Goal: Transaction & Acquisition: Book appointment/travel/reservation

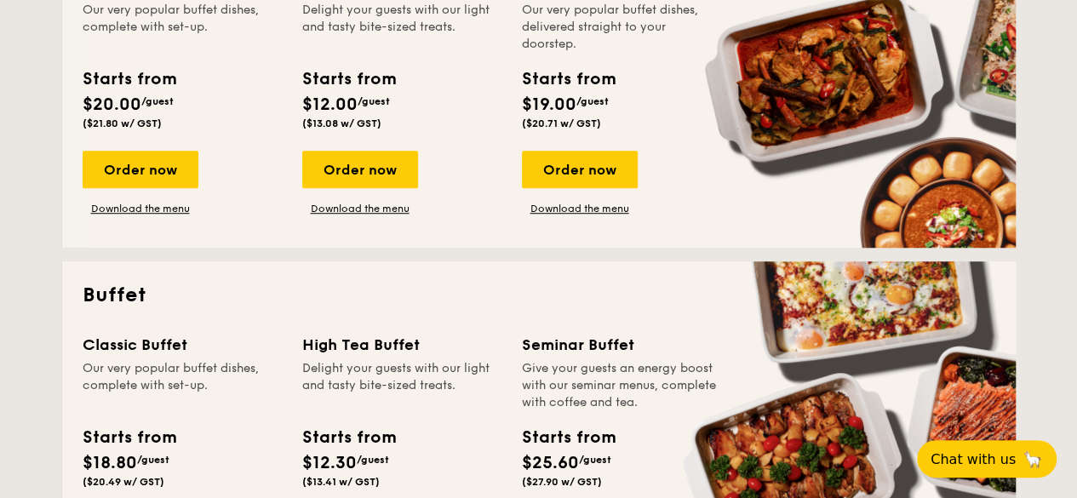
scroll to position [255, 0]
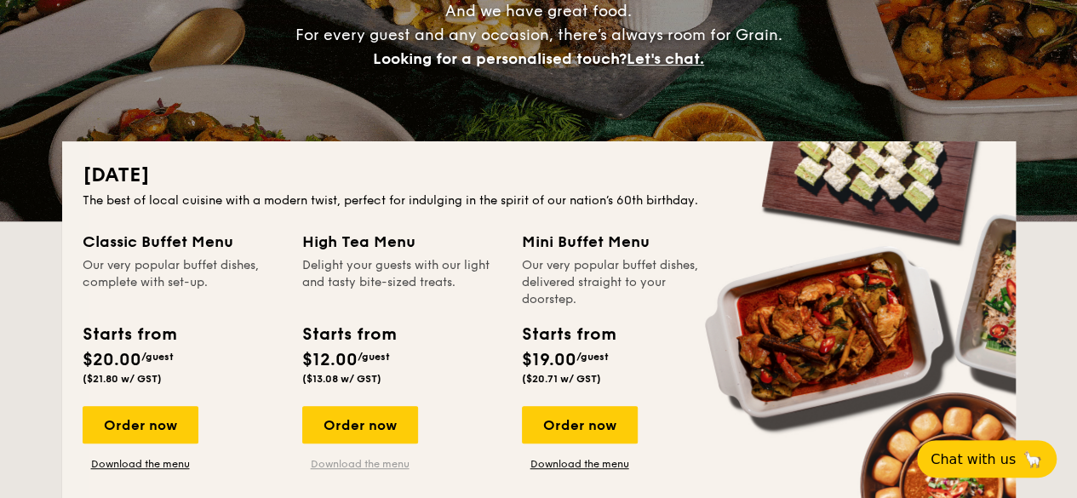
click at [357, 467] on link "Download the menu" at bounding box center [360, 464] width 116 height 14
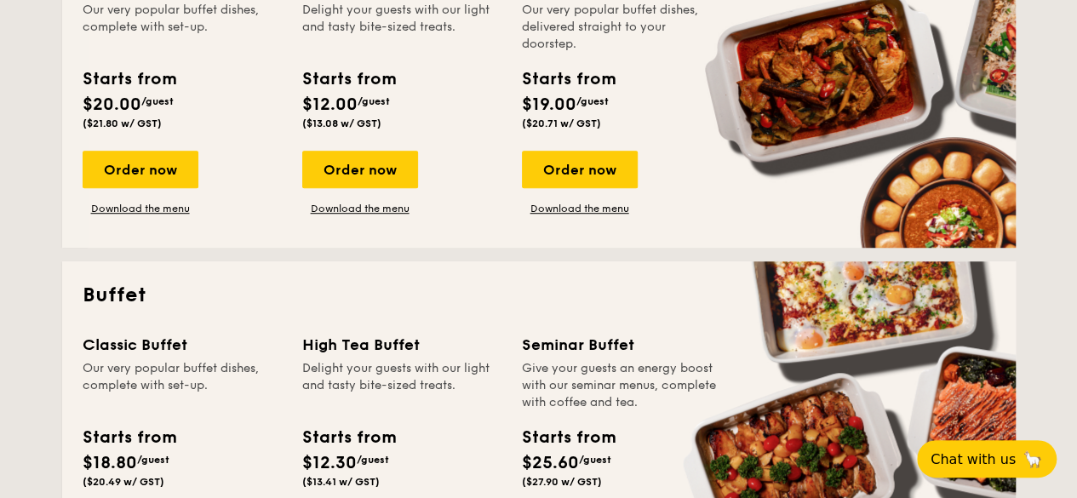
scroll to position [766, 0]
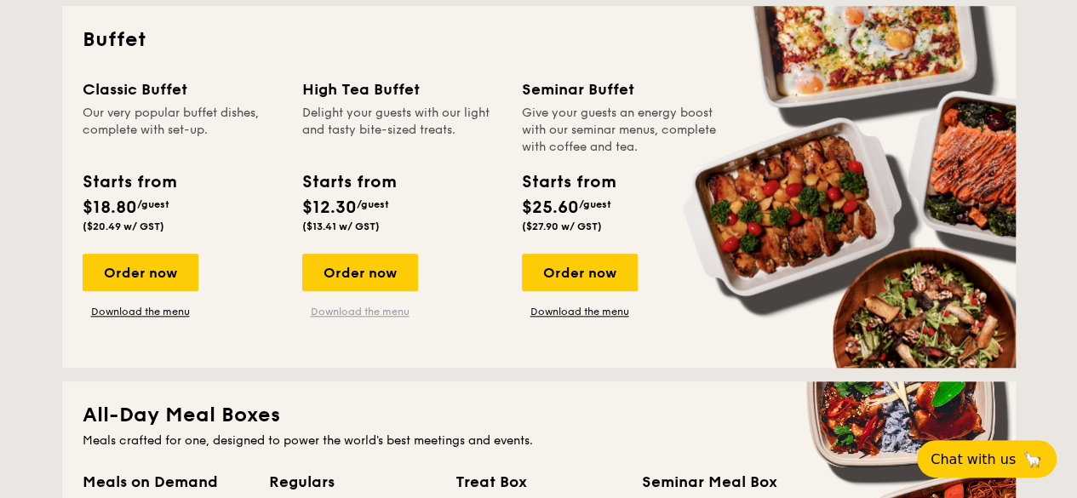
click at [374, 309] on link "Download the menu" at bounding box center [360, 312] width 116 height 14
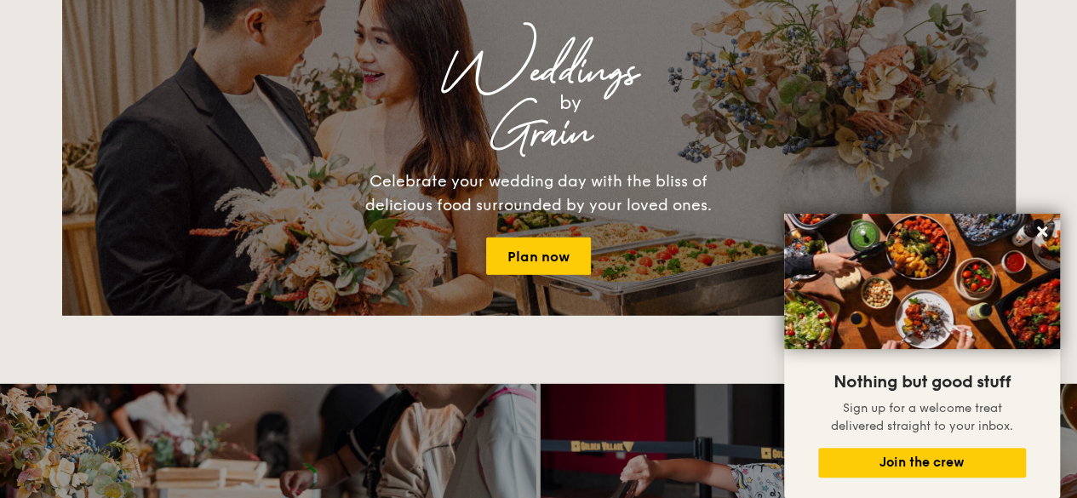
scroll to position [1787, 0]
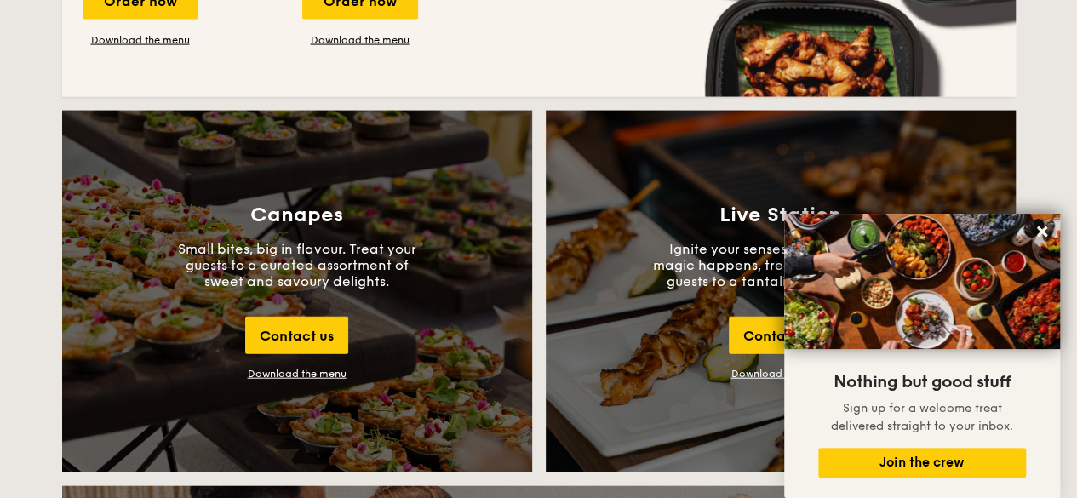
click at [330, 373] on div "Download the menu" at bounding box center [297, 374] width 99 height 12
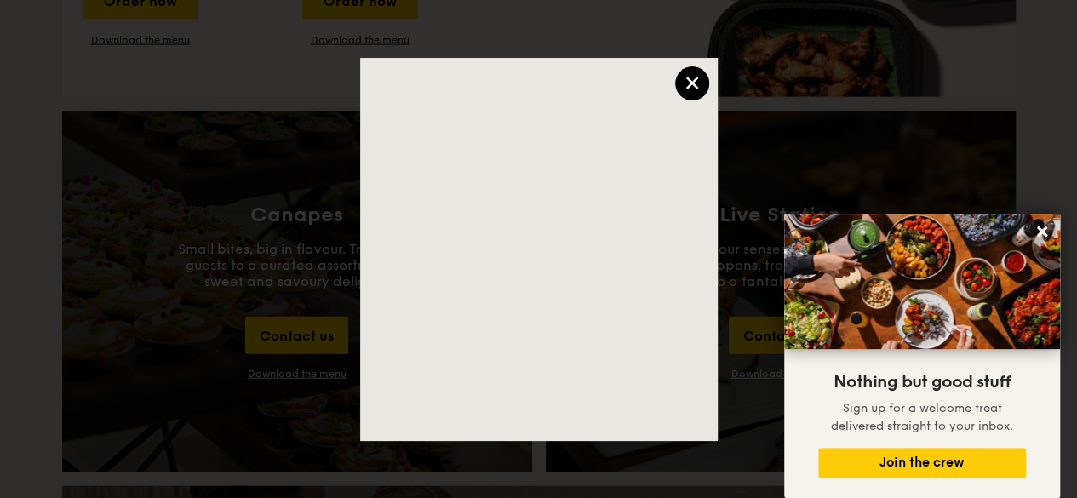
click at [695, 76] on div "×" at bounding box center [692, 83] width 34 height 34
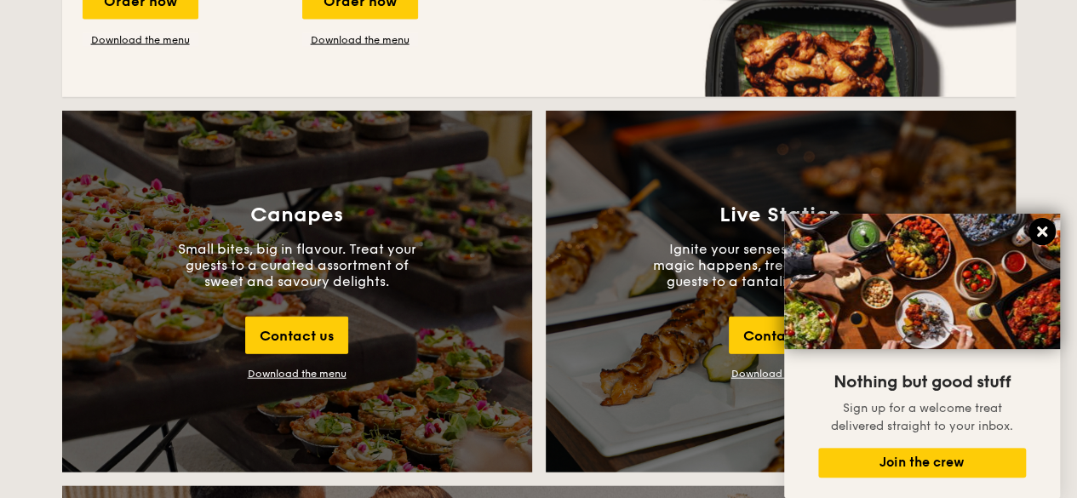
click at [1046, 232] on icon at bounding box center [1041, 231] width 15 height 15
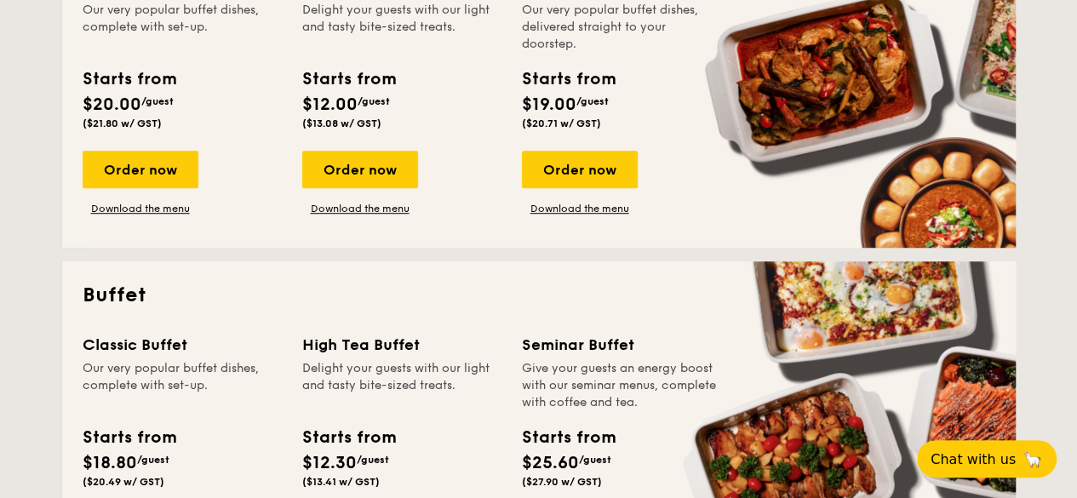
scroll to position [766, 0]
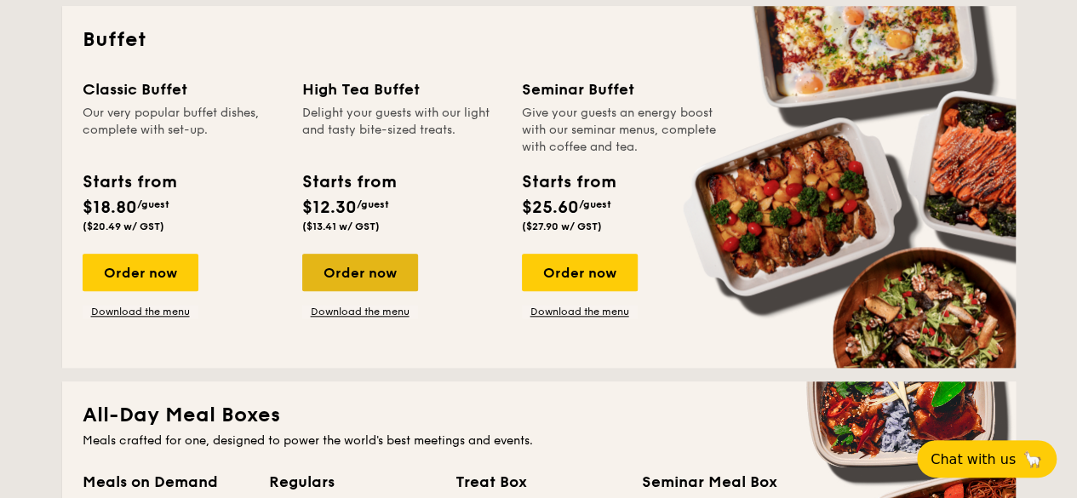
click at [393, 277] on div "Order now" at bounding box center [360, 272] width 116 height 37
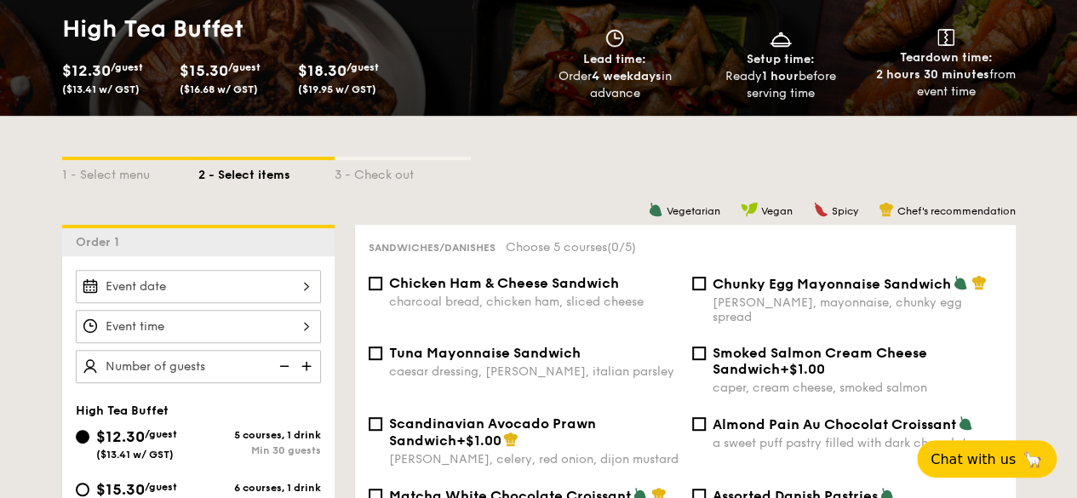
scroll to position [511, 0]
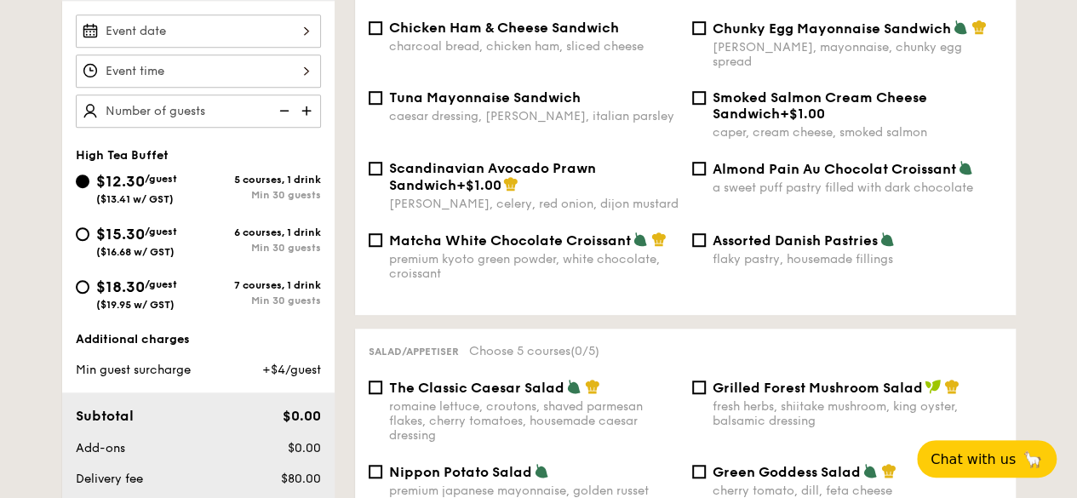
click at [310, 31] on div at bounding box center [198, 30] width 245 height 33
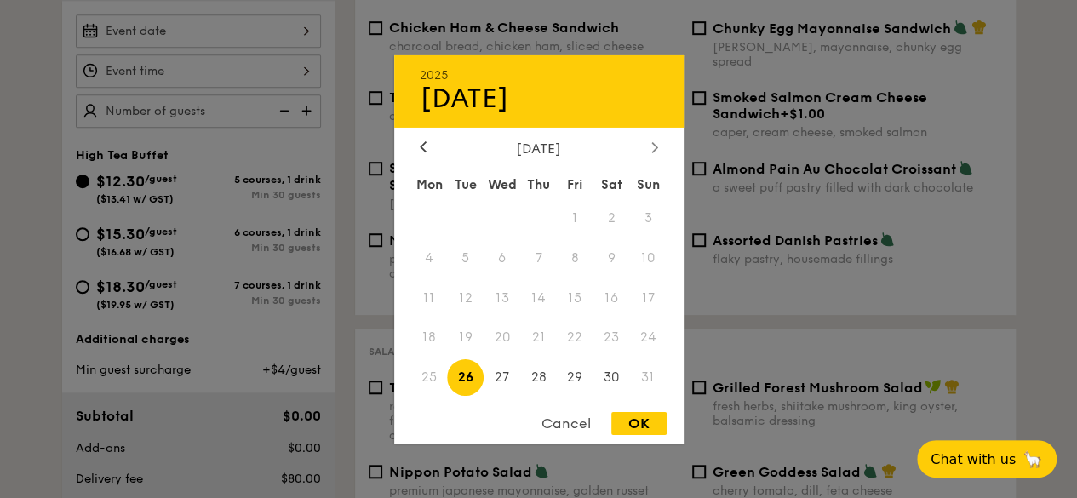
click at [658, 145] on div at bounding box center [654, 148] width 15 height 16
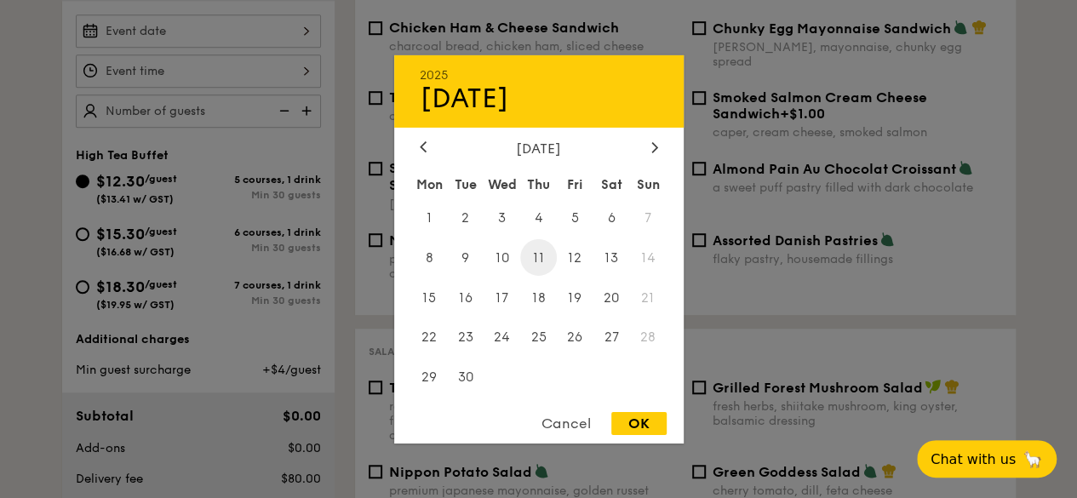
click at [543, 264] on span "11" at bounding box center [538, 257] width 37 height 37
click at [637, 423] on div "OK" at bounding box center [638, 423] width 55 height 23
type input "[DATE]"
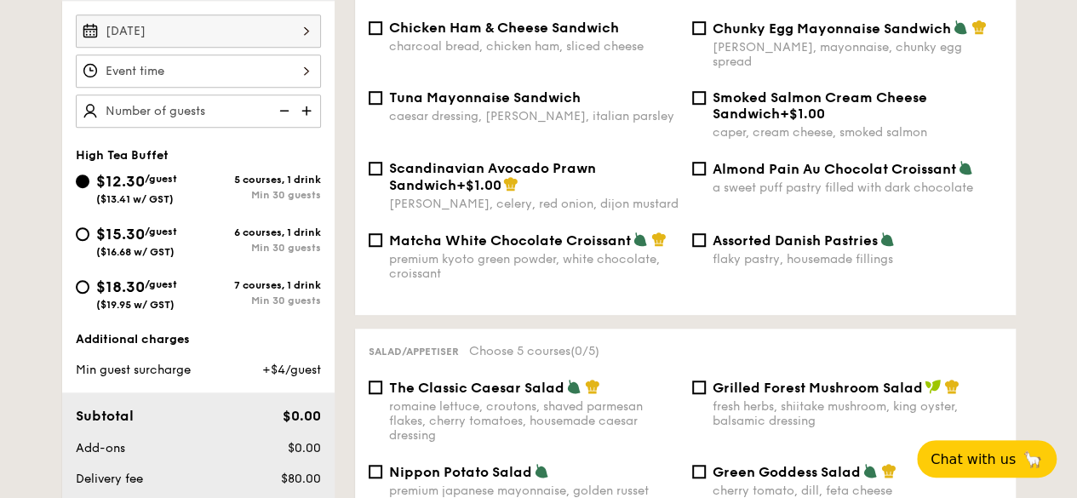
click at [309, 69] on div at bounding box center [198, 70] width 245 height 33
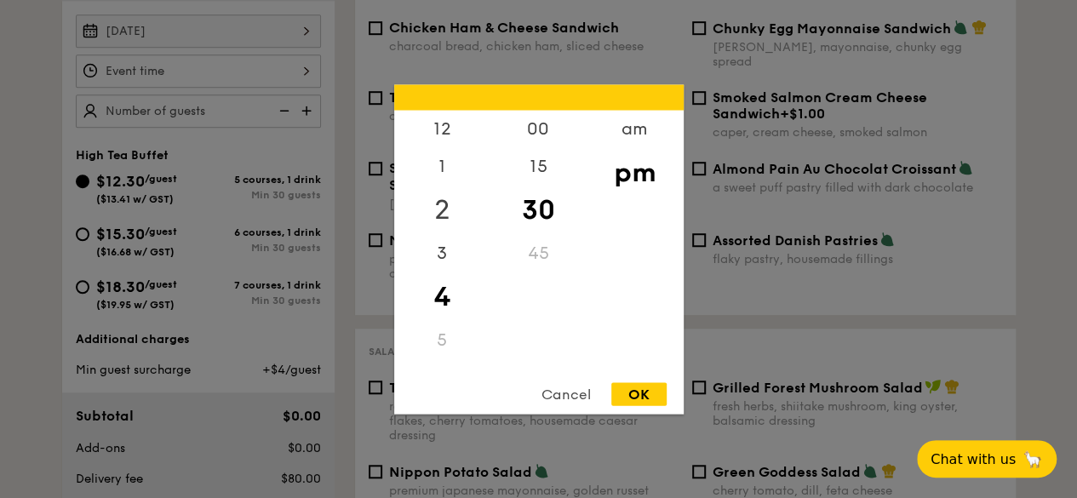
click at [441, 202] on div "2" at bounding box center [442, 209] width 96 height 49
click at [541, 134] on div "00" at bounding box center [538, 134] width 96 height 49
click at [647, 393] on div "OK" at bounding box center [638, 393] width 55 height 23
type input "2:00PM"
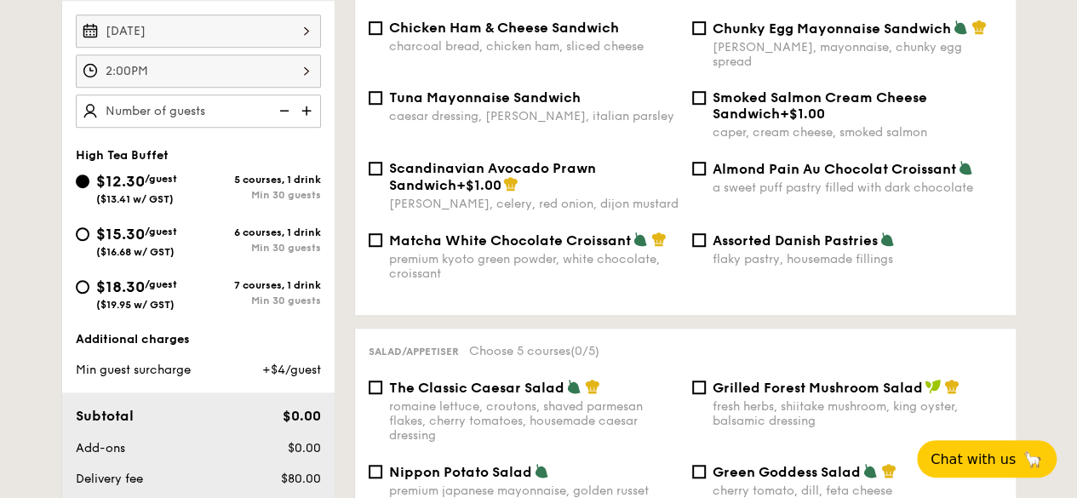
click at [306, 109] on img at bounding box center [308, 110] width 26 height 32
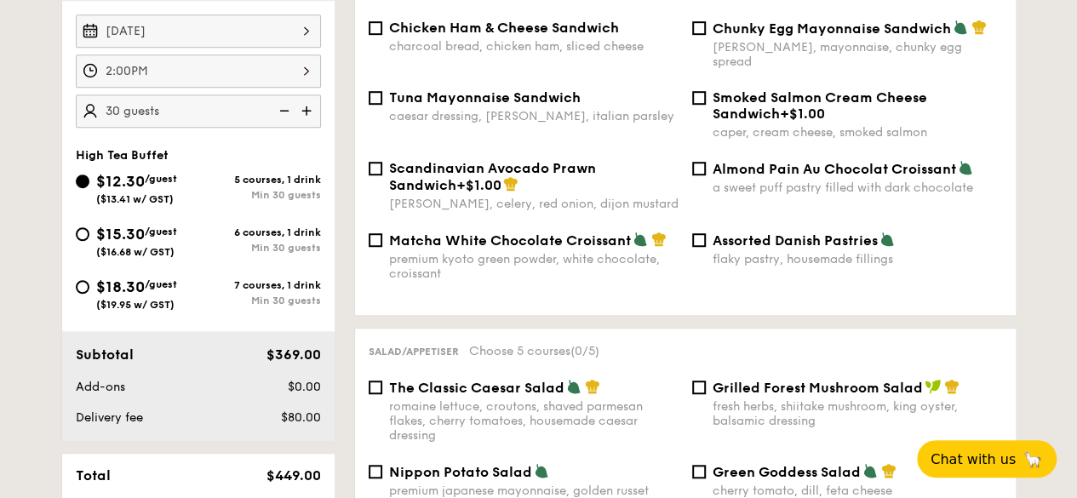
click at [306, 109] on img at bounding box center [308, 110] width 26 height 32
click at [281, 103] on img at bounding box center [283, 110] width 26 height 32
type input "30 guests"
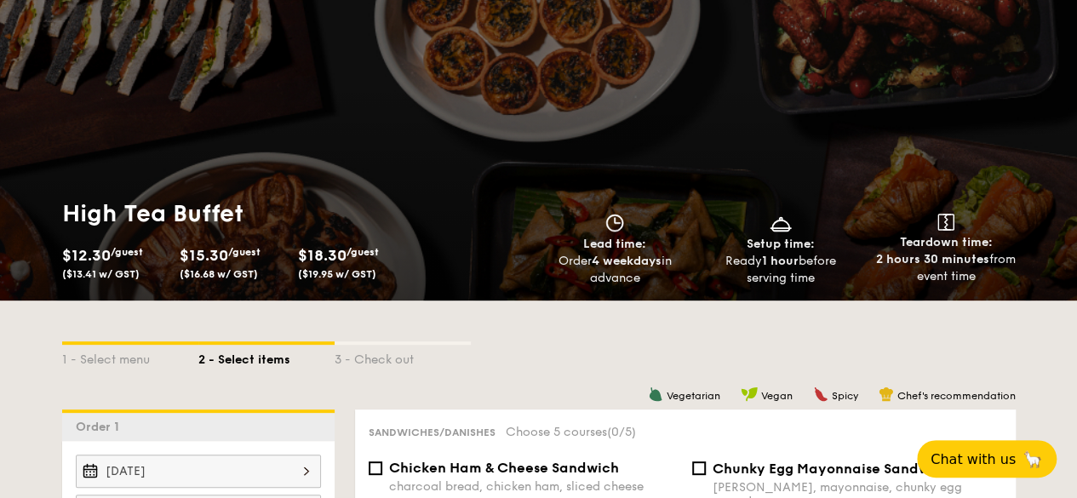
scroll to position [0, 0]
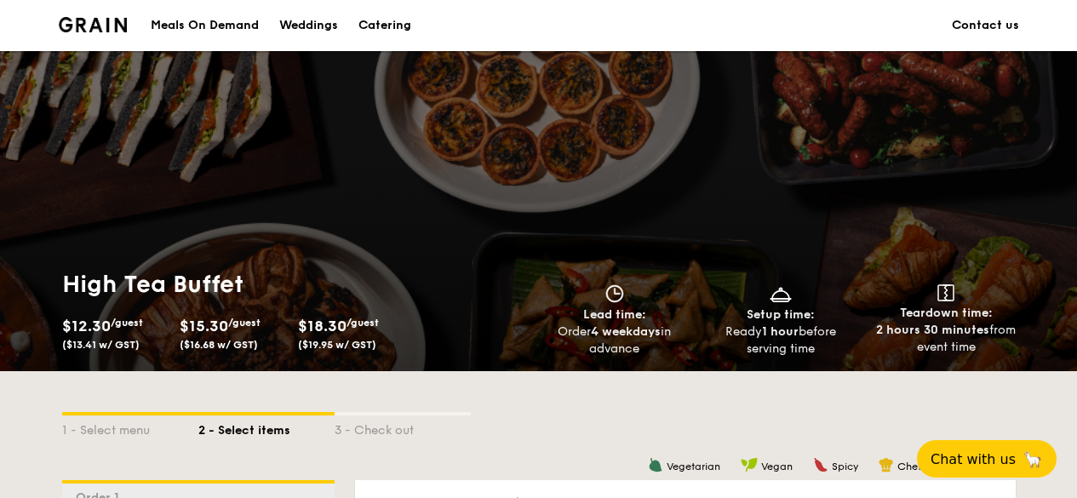
scroll to position [255, 0]
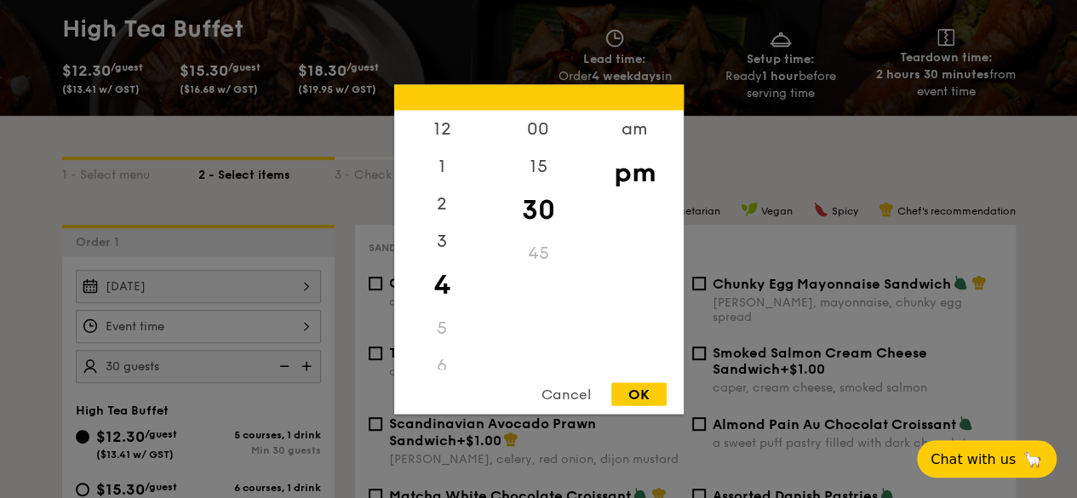
click at [309, 326] on div "12 1 2 3 4 5 6 7 8 9 10 11 00 15 30 45 am pm Cancel OK" at bounding box center [198, 326] width 245 height 33
click at [438, 201] on div "2" at bounding box center [442, 209] width 96 height 49
click at [544, 129] on div "00" at bounding box center [538, 134] width 96 height 49
click at [640, 396] on div "OK" at bounding box center [638, 393] width 55 height 23
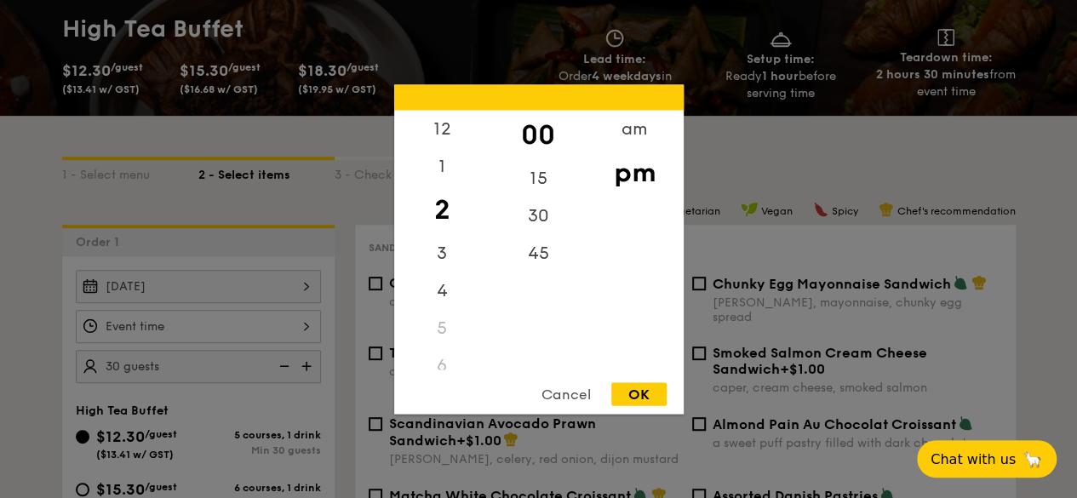
type input "2:00PM"
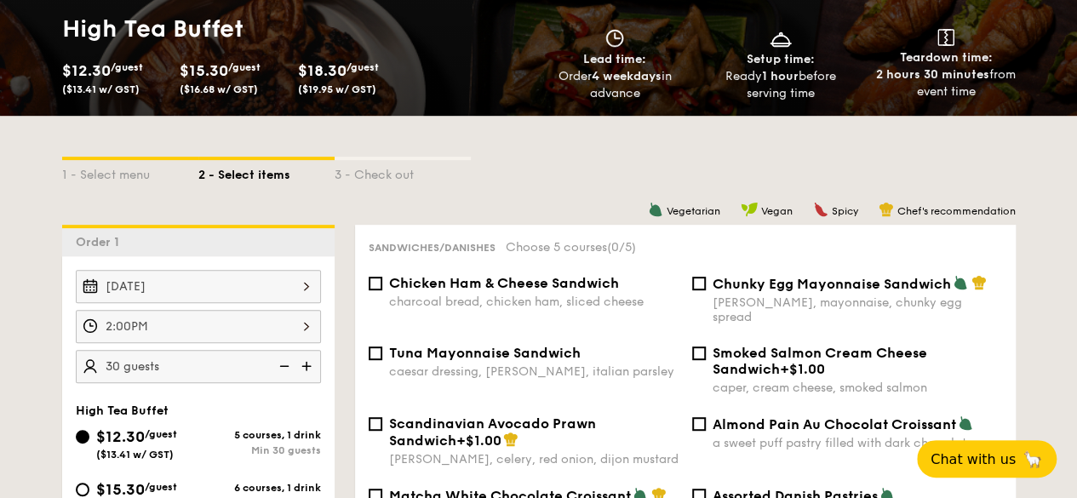
scroll to position [511, 0]
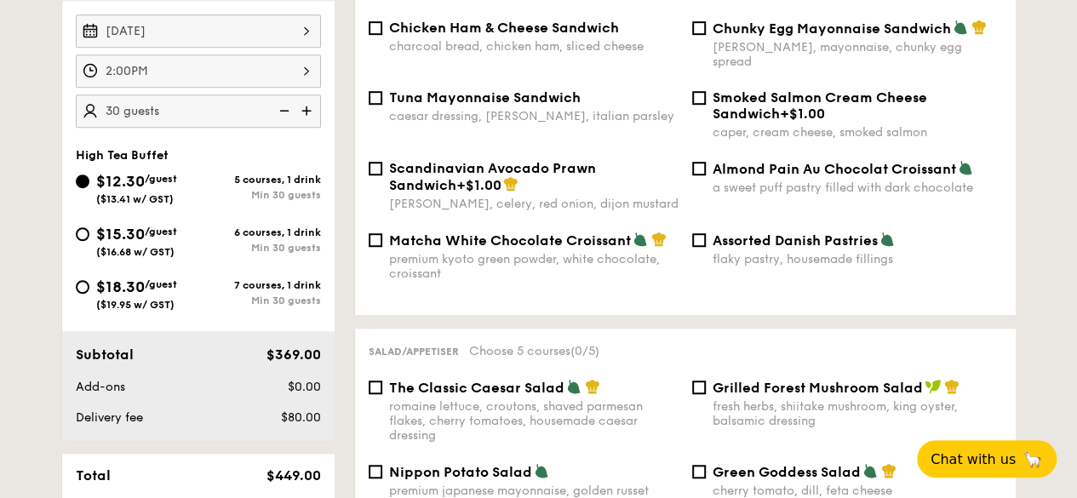
click at [288, 106] on img at bounding box center [283, 110] width 26 height 32
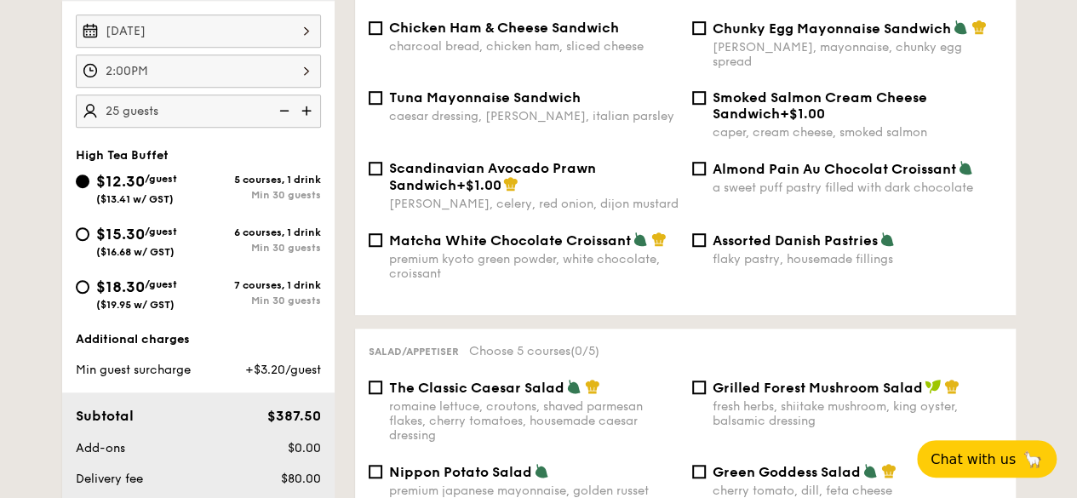
click at [288, 106] on img at bounding box center [283, 110] width 26 height 32
click at [310, 107] on img at bounding box center [308, 110] width 26 height 32
type input "30 guests"
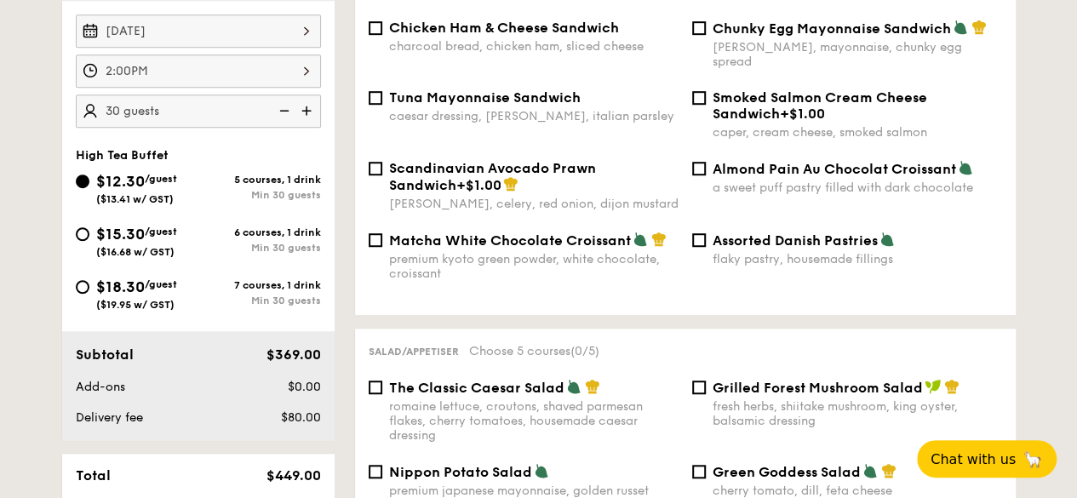
scroll to position [255, 0]
